Goal: Find specific page/section: Find specific page/section

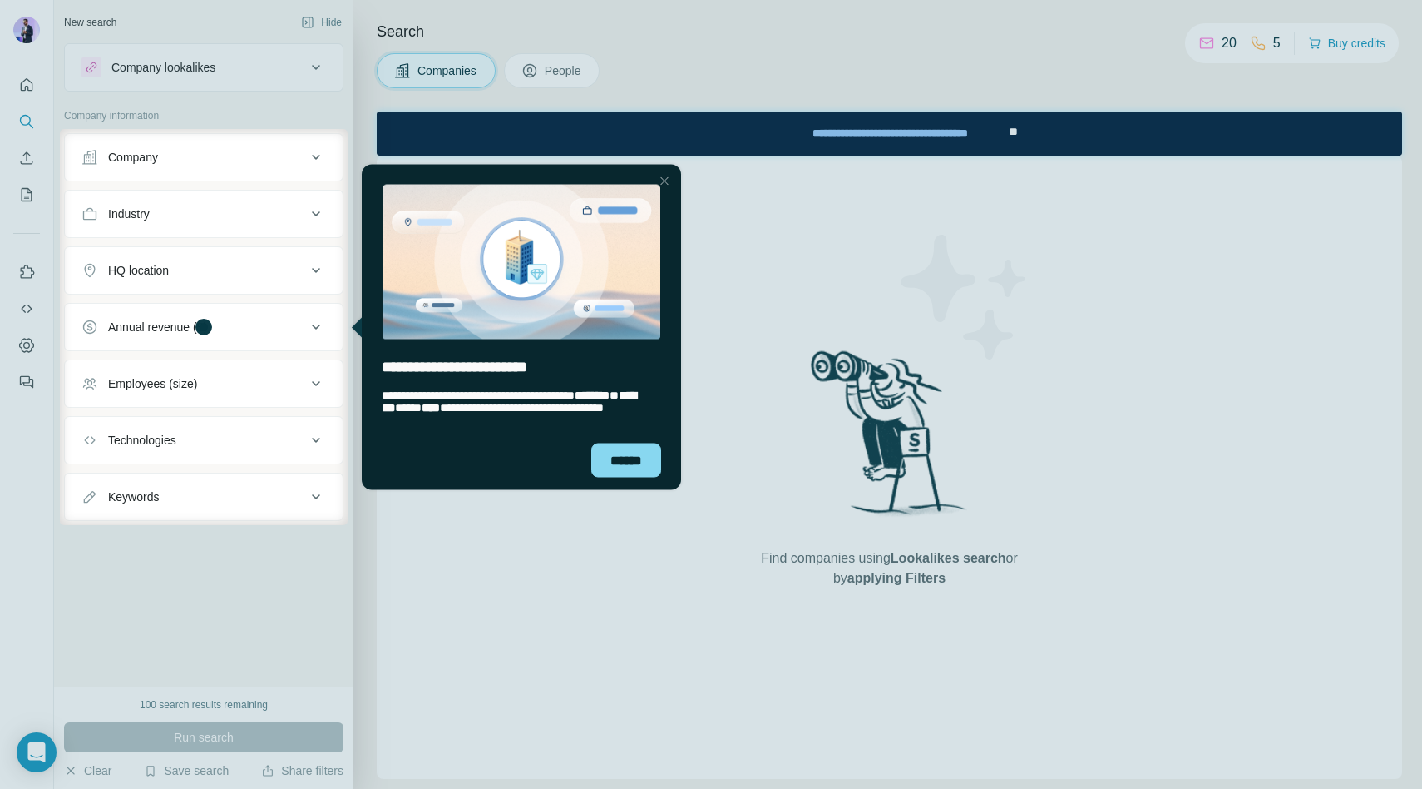
click at [667, 178] on div "Close Step" at bounding box center [665, 181] width 20 height 20
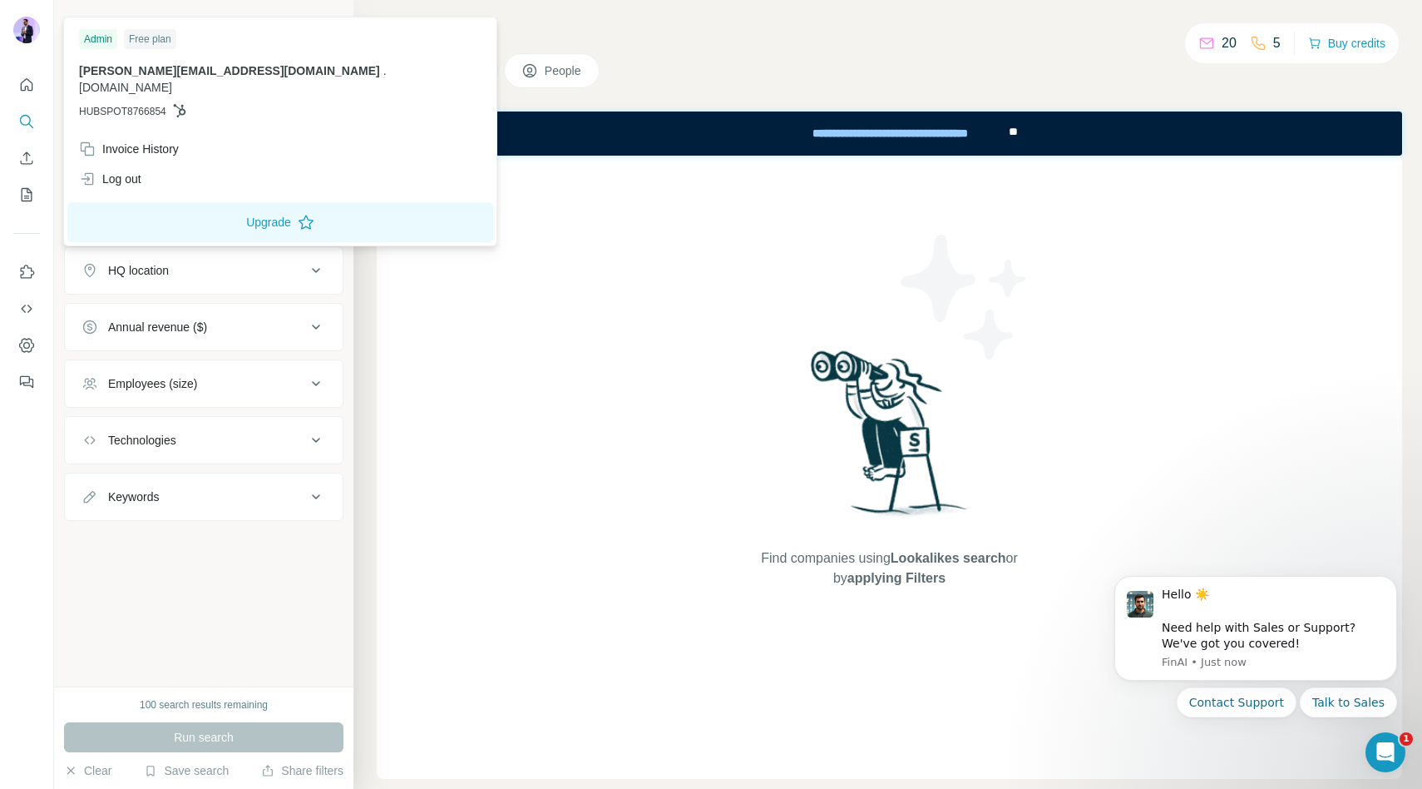
click at [27, 32] on img at bounding box center [26, 30] width 27 height 27
click at [465, 346] on div "Find companies using Lookalikes search or by applying Filters" at bounding box center [890, 467] width 1026 height 623
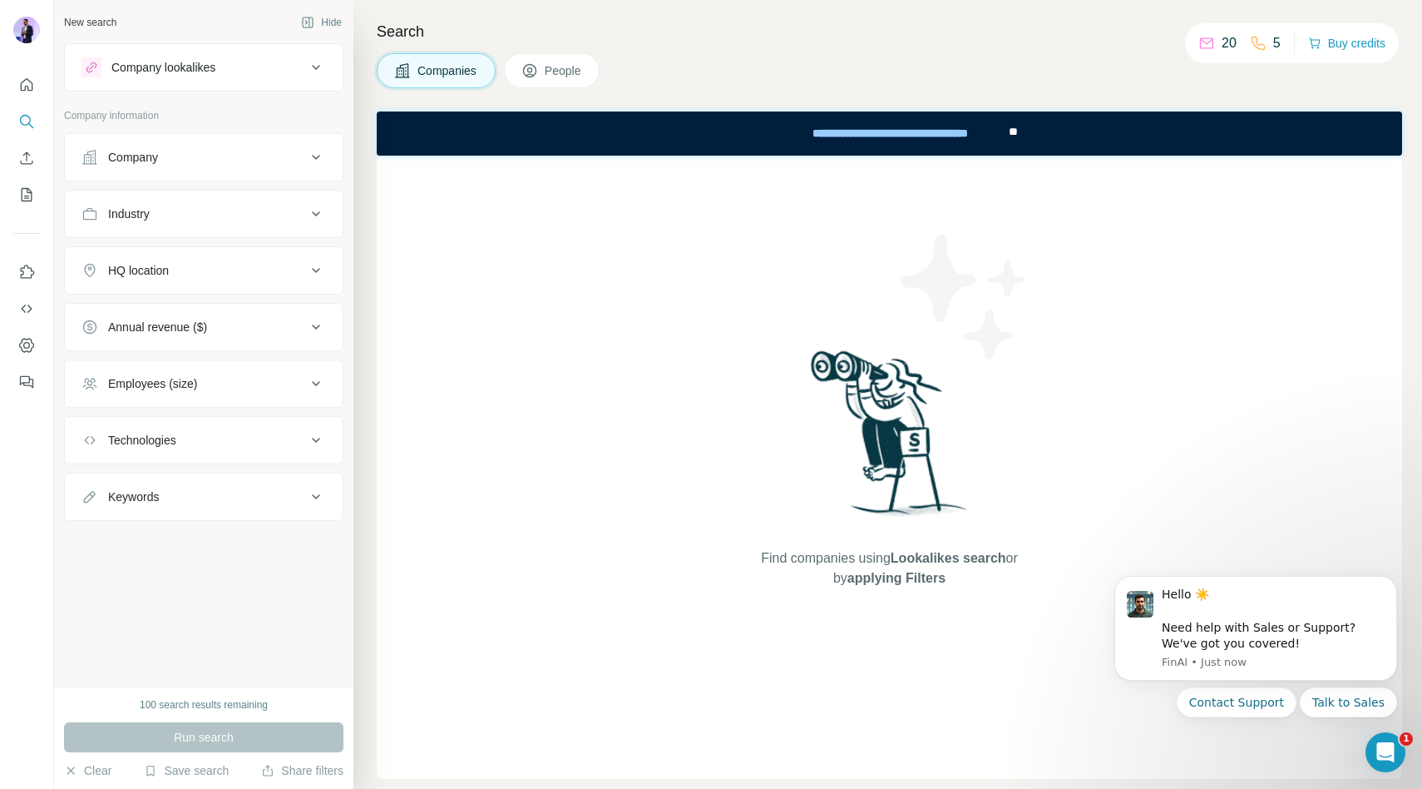
click at [270, 161] on div "Company" at bounding box center [194, 157] width 225 height 17
click at [580, 371] on div "Find companies using Lookalikes search or by applying Filters" at bounding box center [890, 467] width 1026 height 623
click at [557, 59] on button "People" at bounding box center [552, 70] width 96 height 35
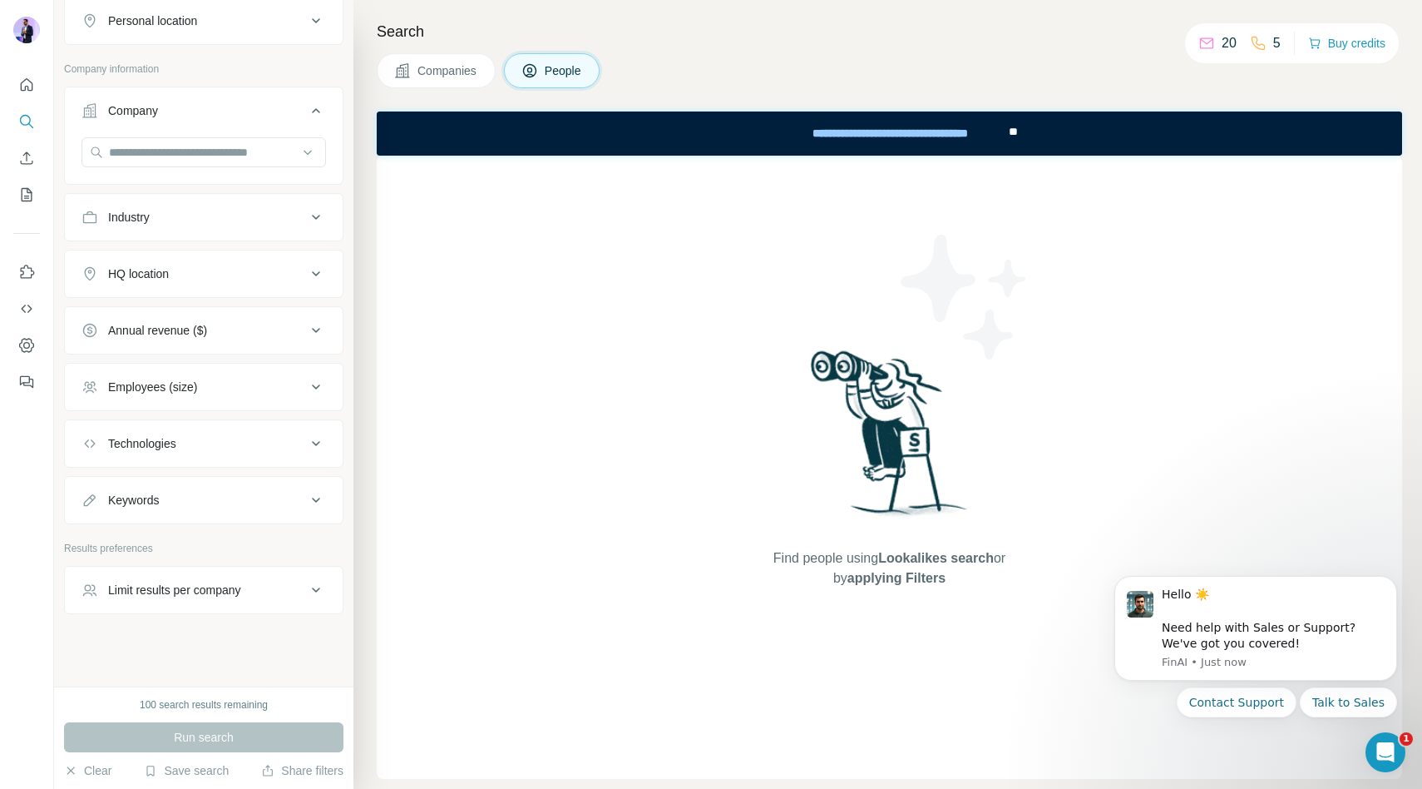
scroll to position [310, 0]
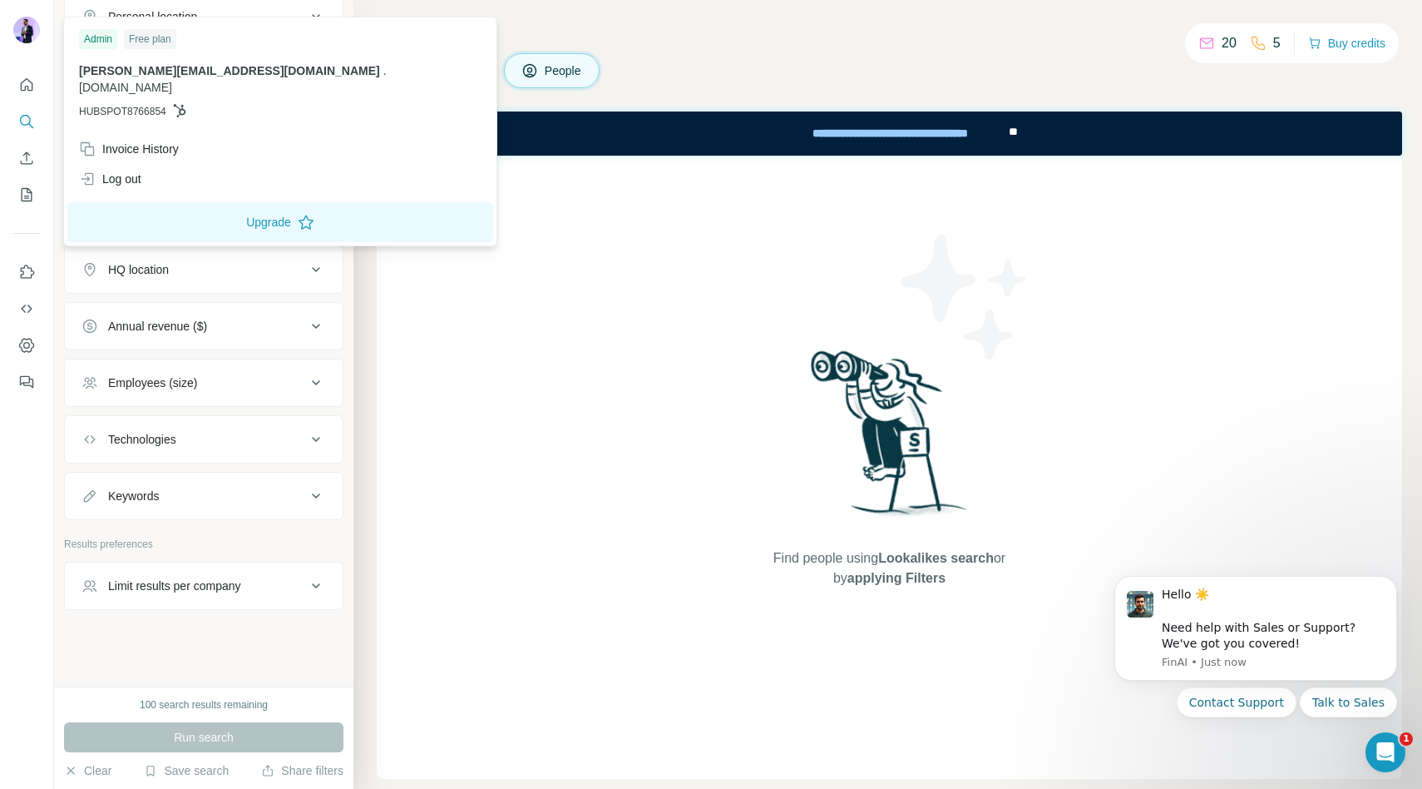
click at [25, 21] on img at bounding box center [26, 30] width 27 height 27
click at [128, 171] on div "Log out" at bounding box center [110, 179] width 62 height 17
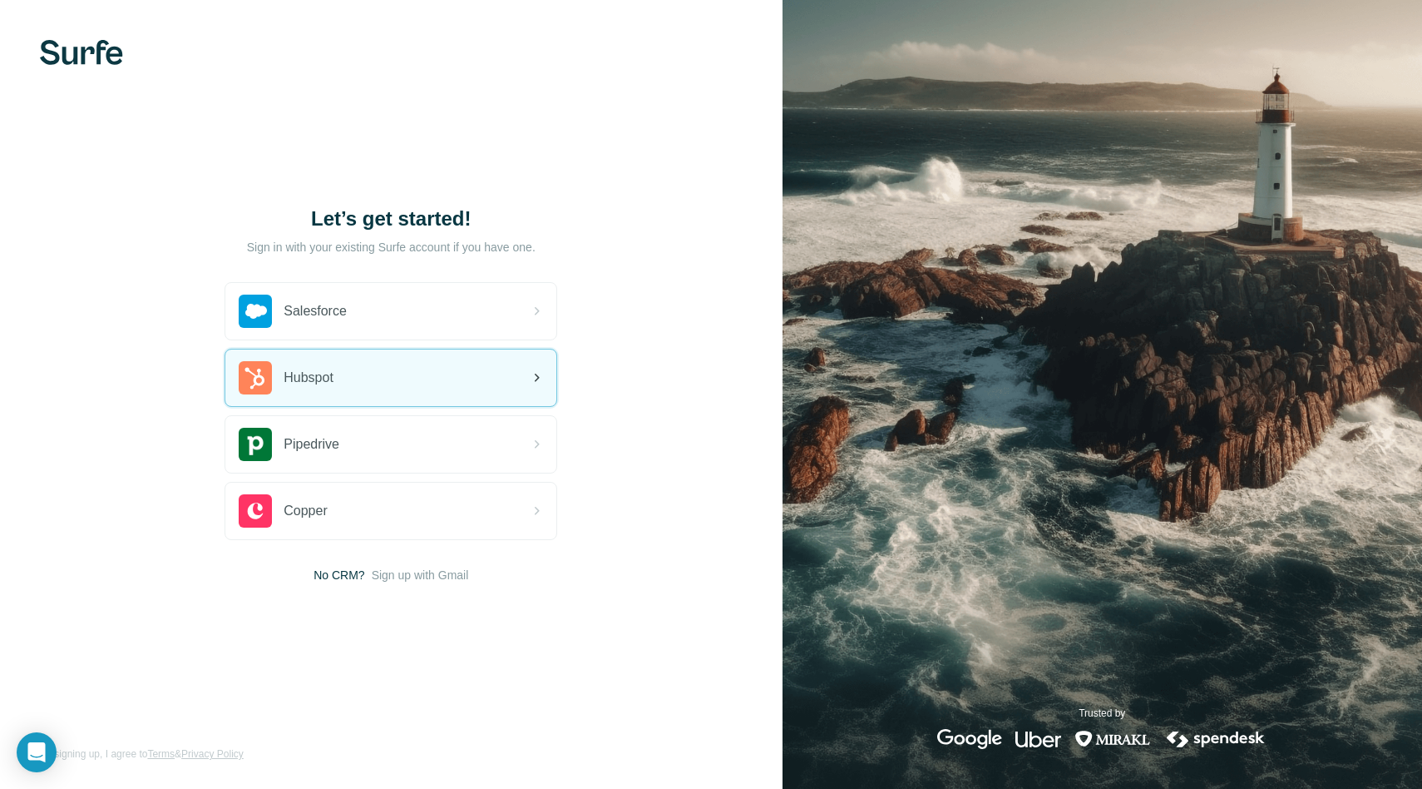
click at [346, 359] on div "Hubspot" at bounding box center [390, 377] width 331 height 57
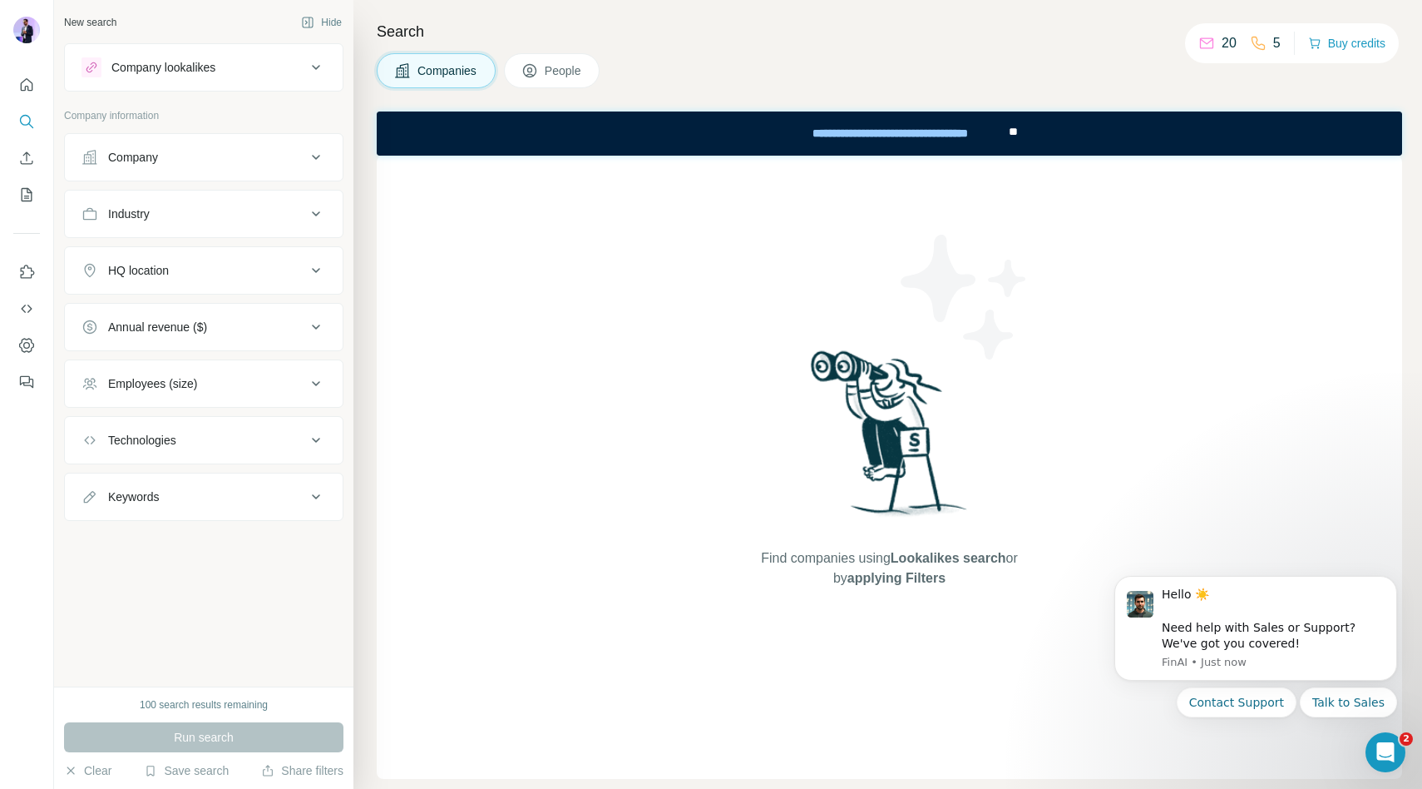
click at [549, 68] on span "People" at bounding box center [564, 70] width 38 height 17
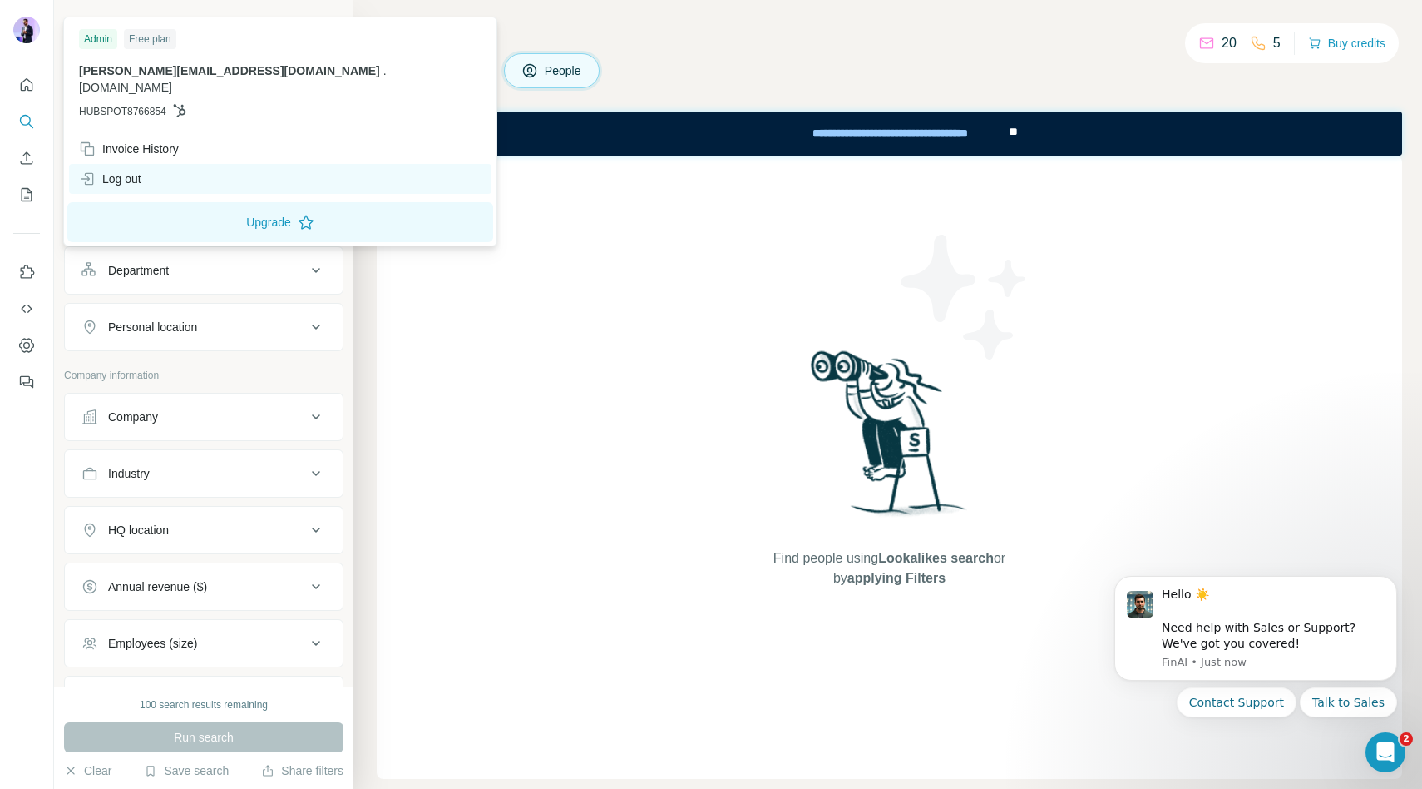
click at [129, 171] on div "Log out" at bounding box center [110, 179] width 62 height 17
